Goal: Task Accomplishment & Management: Manage account settings

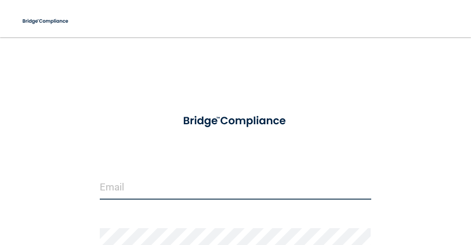
click at [192, 195] on input "email" at bounding box center [236, 187] width 272 height 26
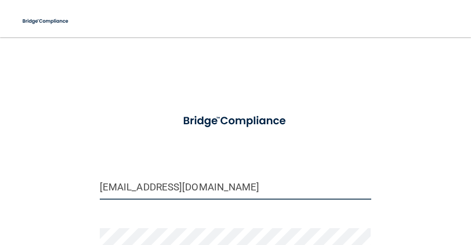
type input "[EMAIL_ADDRESS][DOMAIN_NAME]"
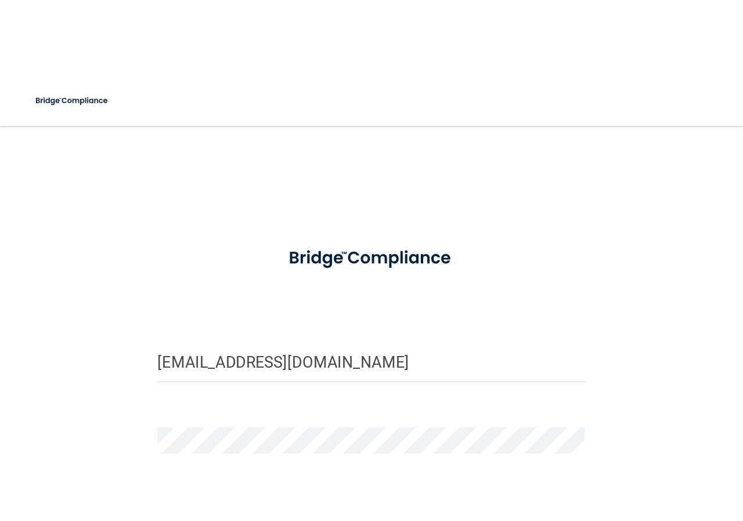
scroll to position [9, 0]
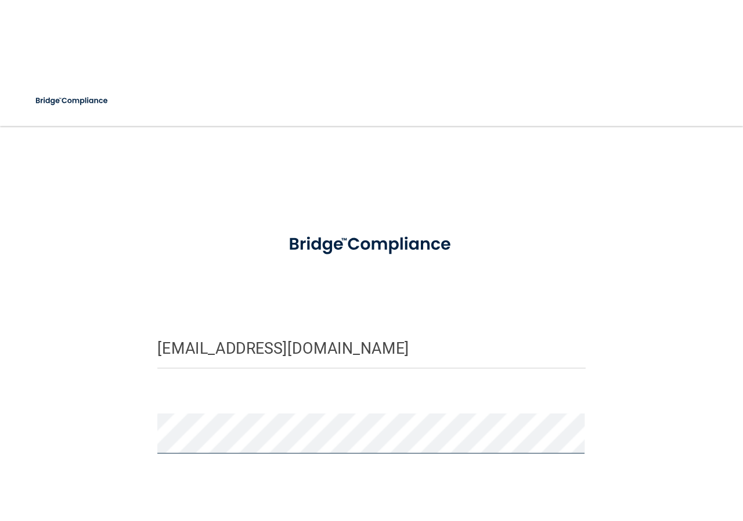
scroll to position [0, 0]
